Goal: Use online tool/utility: Use online tool/utility

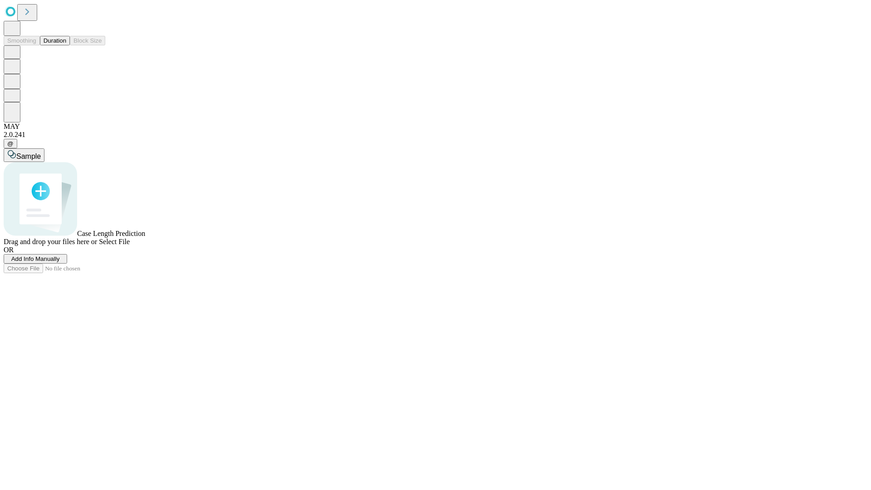
click at [66, 45] on button "Duration" at bounding box center [55, 41] width 30 height 10
click at [130, 245] on span "Select File" at bounding box center [114, 242] width 31 height 8
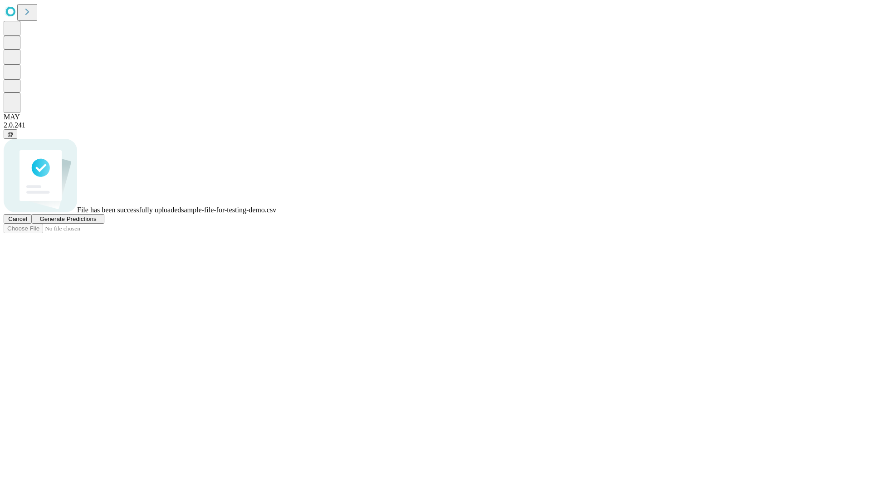
click at [96, 222] on span "Generate Predictions" at bounding box center [67, 218] width 57 height 7
